Goal: Task Accomplishment & Management: Manage account settings

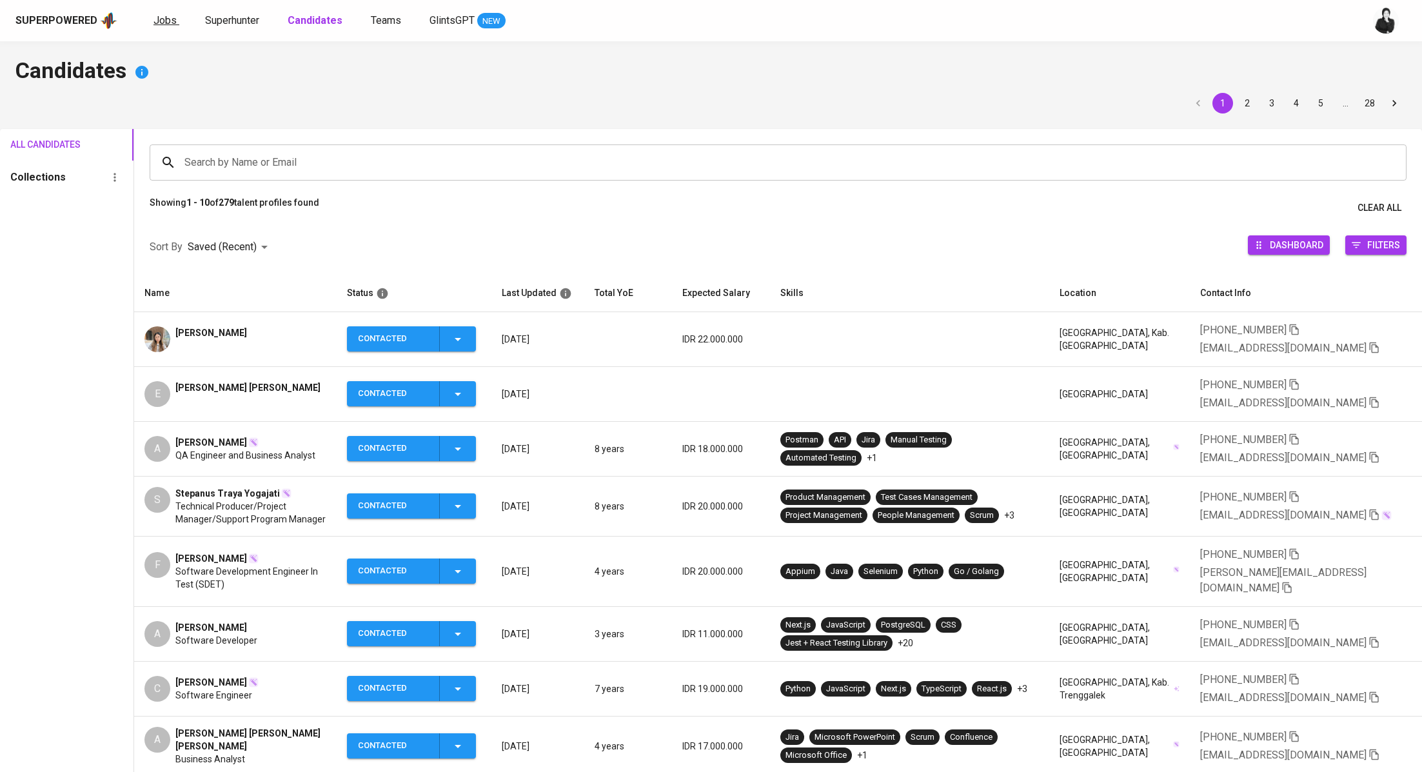
click at [160, 16] on span "Jobs" at bounding box center [165, 20] width 23 height 12
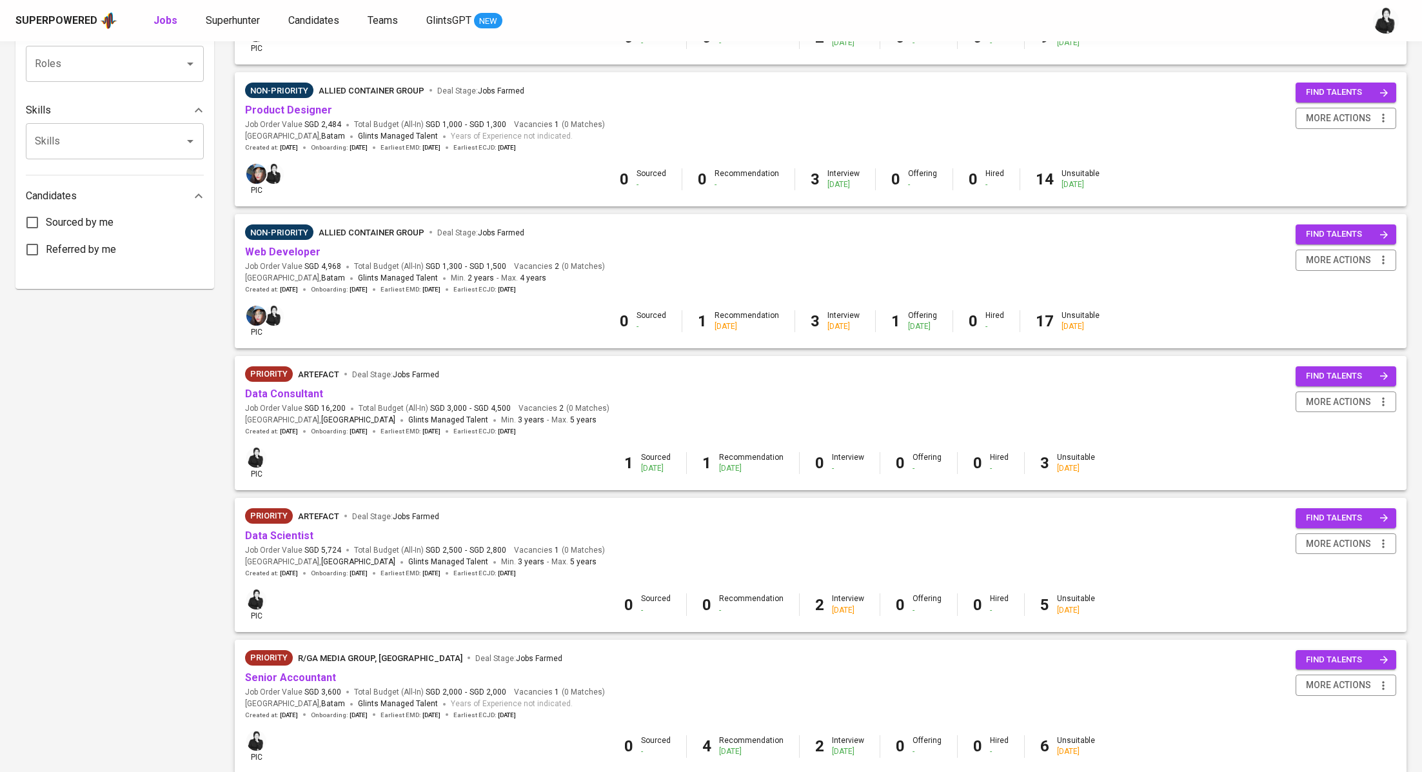
scroll to position [544, 0]
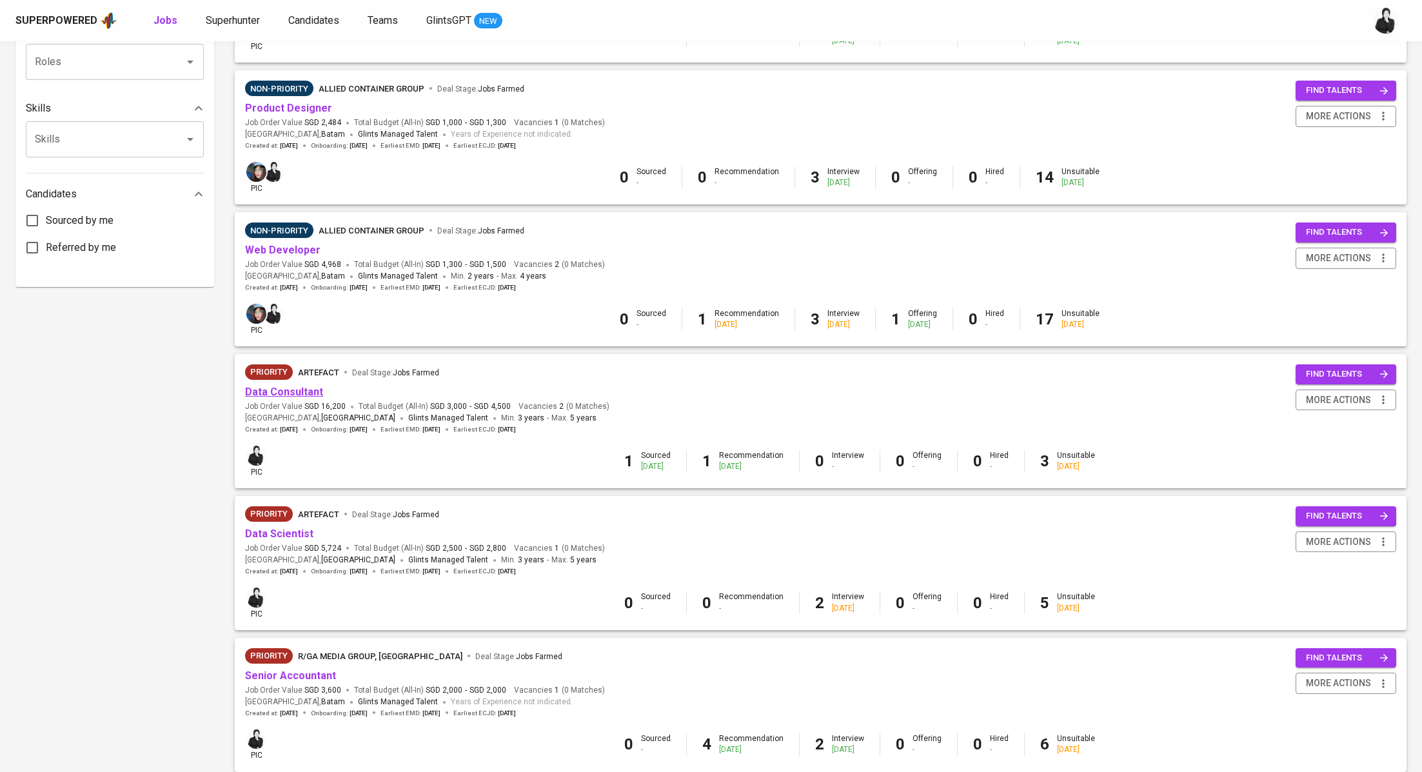
click at [308, 390] on link "Data Consultant" at bounding box center [284, 392] width 78 height 12
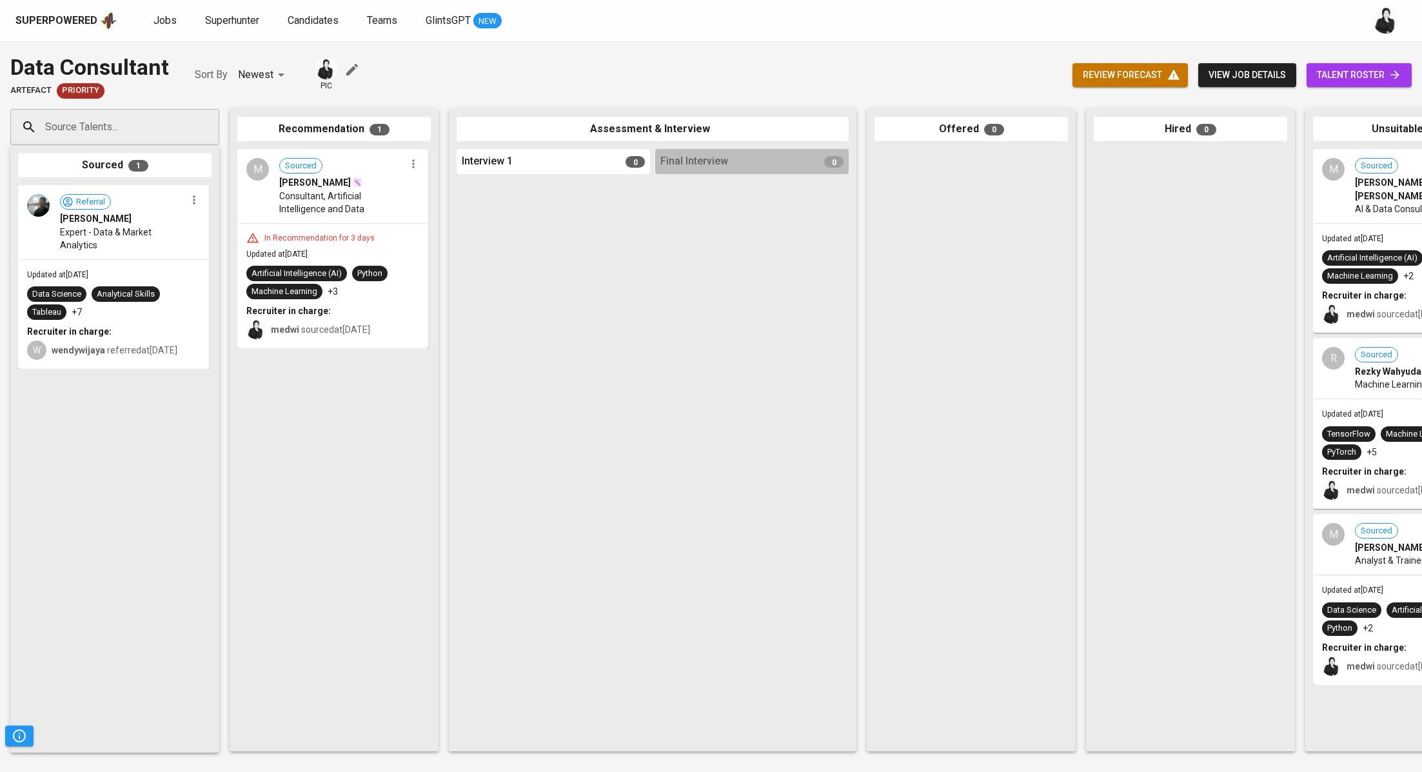
click at [1351, 74] on span "talent roster" at bounding box center [1359, 75] width 84 height 16
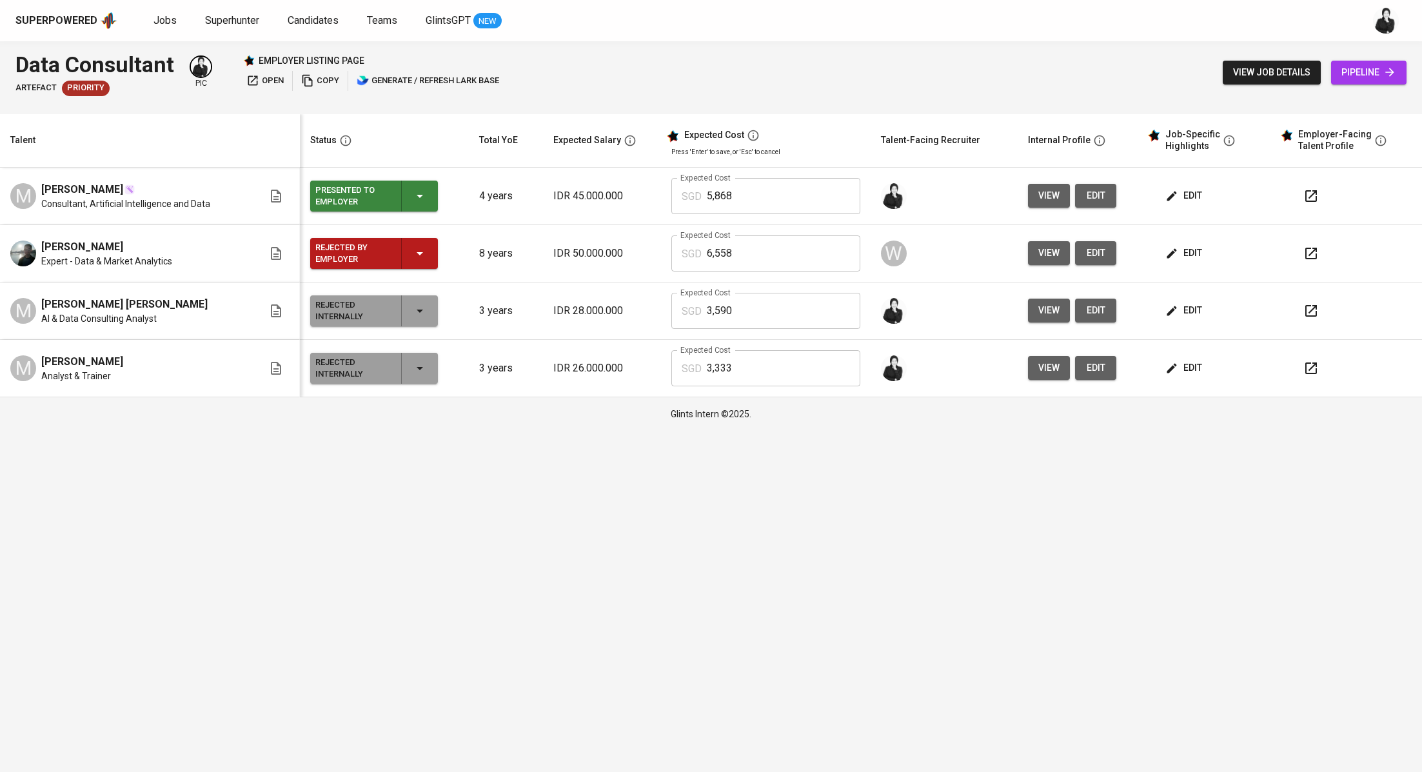
click at [1193, 192] on span "edit" at bounding box center [1185, 196] width 34 height 16
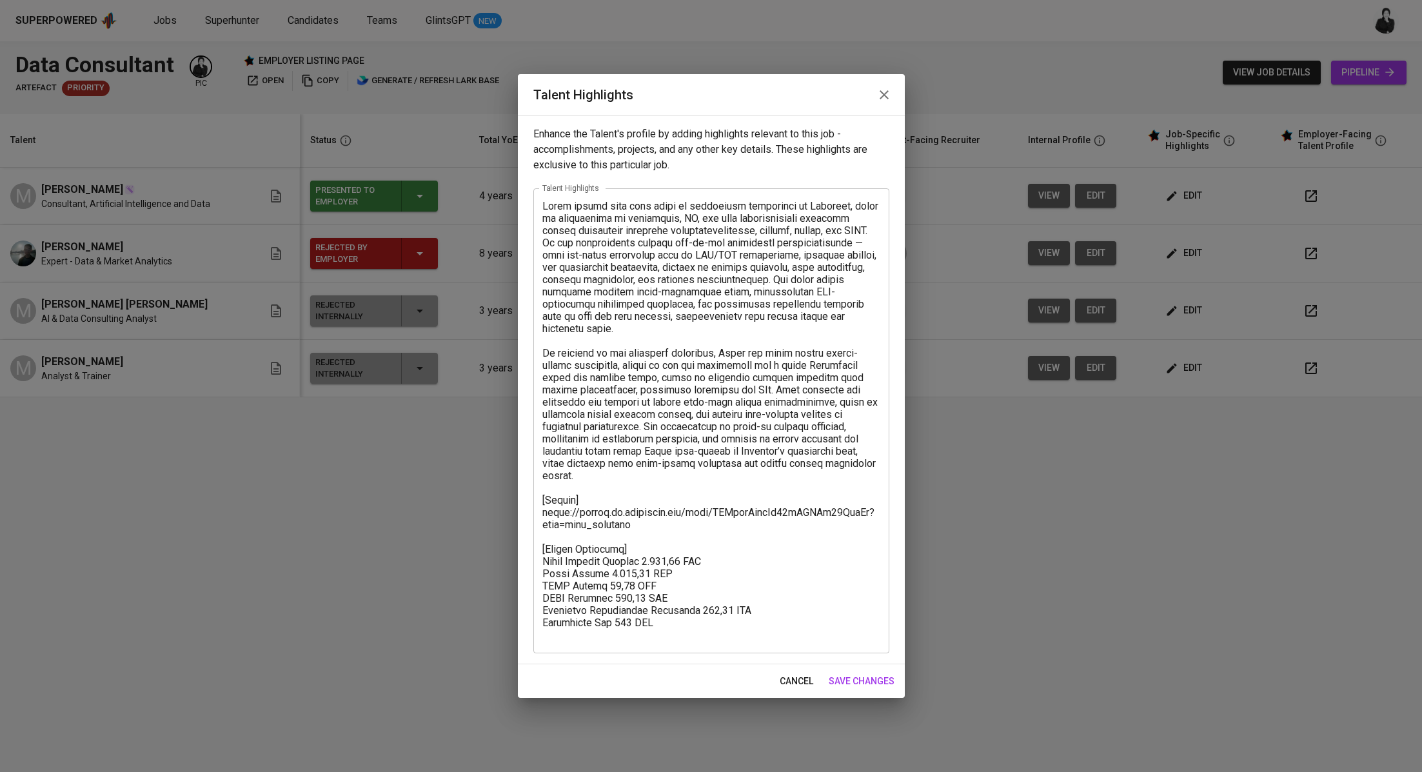
click at [892, 94] on button "button" at bounding box center [884, 94] width 31 height 31
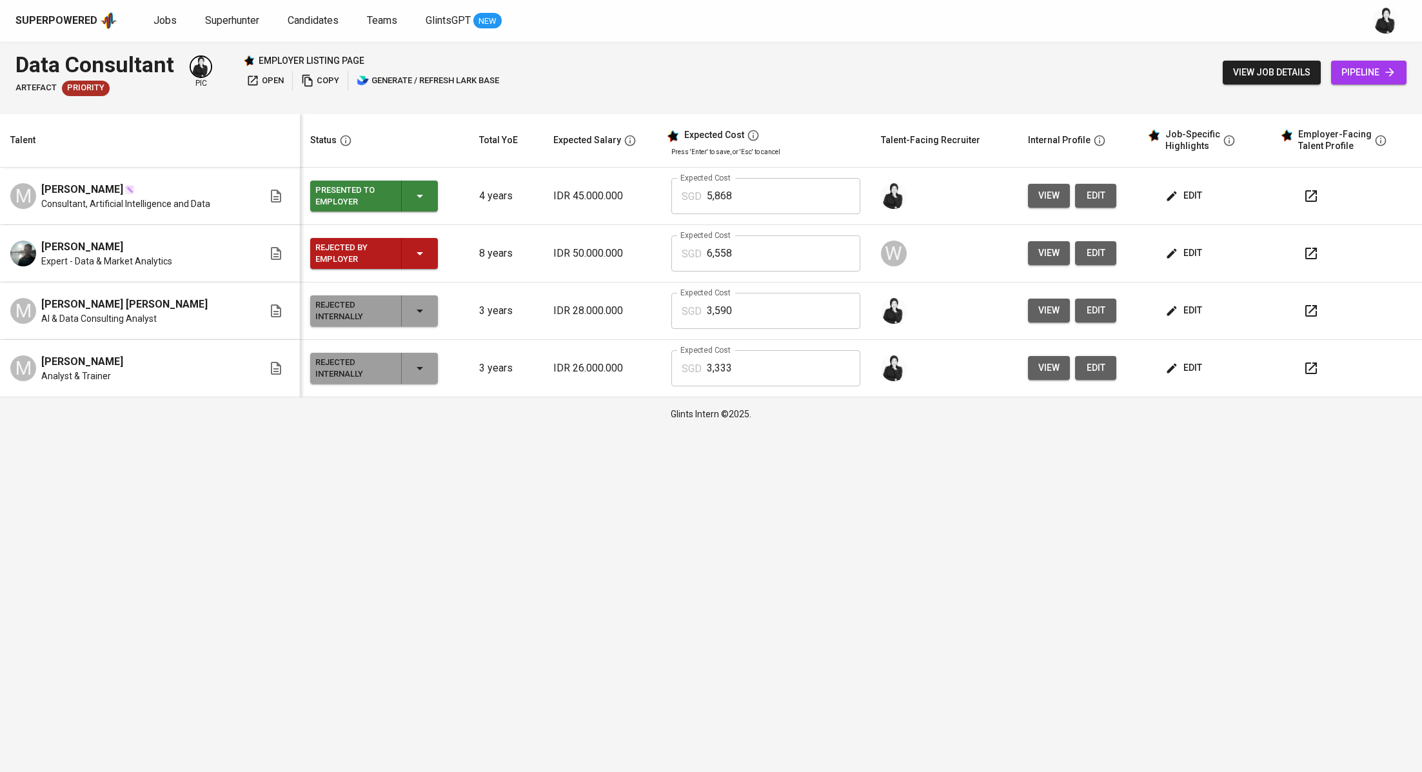
click at [1311, 200] on icon "button" at bounding box center [1310, 195] width 15 height 15
drag, startPoint x: 189, startPoint y: 192, endPoint x: 41, endPoint y: 186, distance: 148.4
click at [41, 186] on div "M [PERSON_NAME] Handokoputra Consultant, Artificial Intelligence and Data" at bounding box center [136, 196] width 253 height 28
copy span "[PERSON_NAME]"
click at [164, 22] on span "Jobs" at bounding box center [165, 20] width 23 height 12
